Goal: Find specific page/section: Find specific page/section

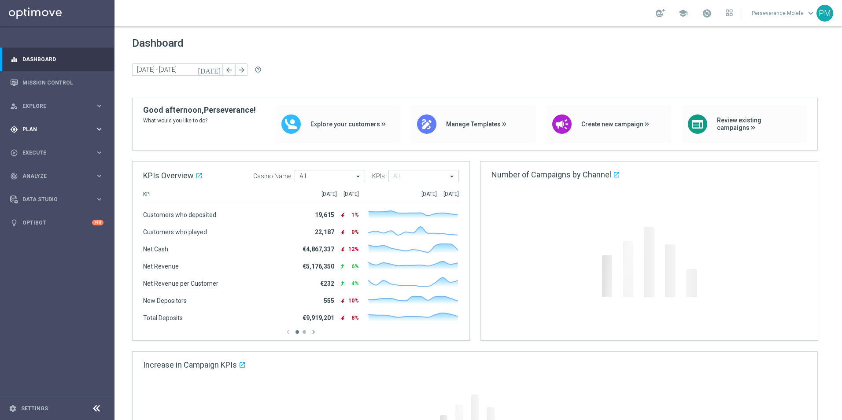
click at [42, 124] on div "gps_fixed Plan keyboard_arrow_right" at bounding box center [57, 129] width 114 height 23
click at [36, 164] on div "Actions" at bounding box center [68, 160] width 91 height 13
click at [37, 174] on span "Templates" at bounding box center [54, 173] width 63 height 5
click at [39, 186] on link "Optimail" at bounding box center [59, 187] width 64 height 7
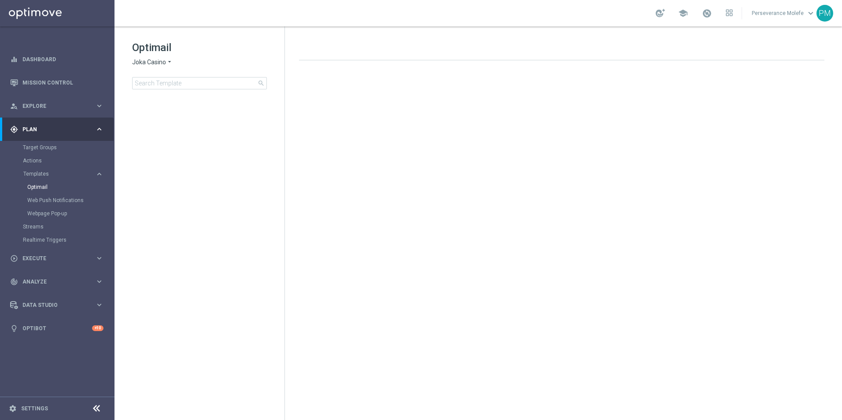
click at [172, 63] on icon "arrow_drop_down" at bounding box center [169, 62] width 7 height 8
click at [0, 0] on span "Casino Joka" at bounding box center [0, 0] width 0 height 0
